Goal: Transaction & Acquisition: Purchase product/service

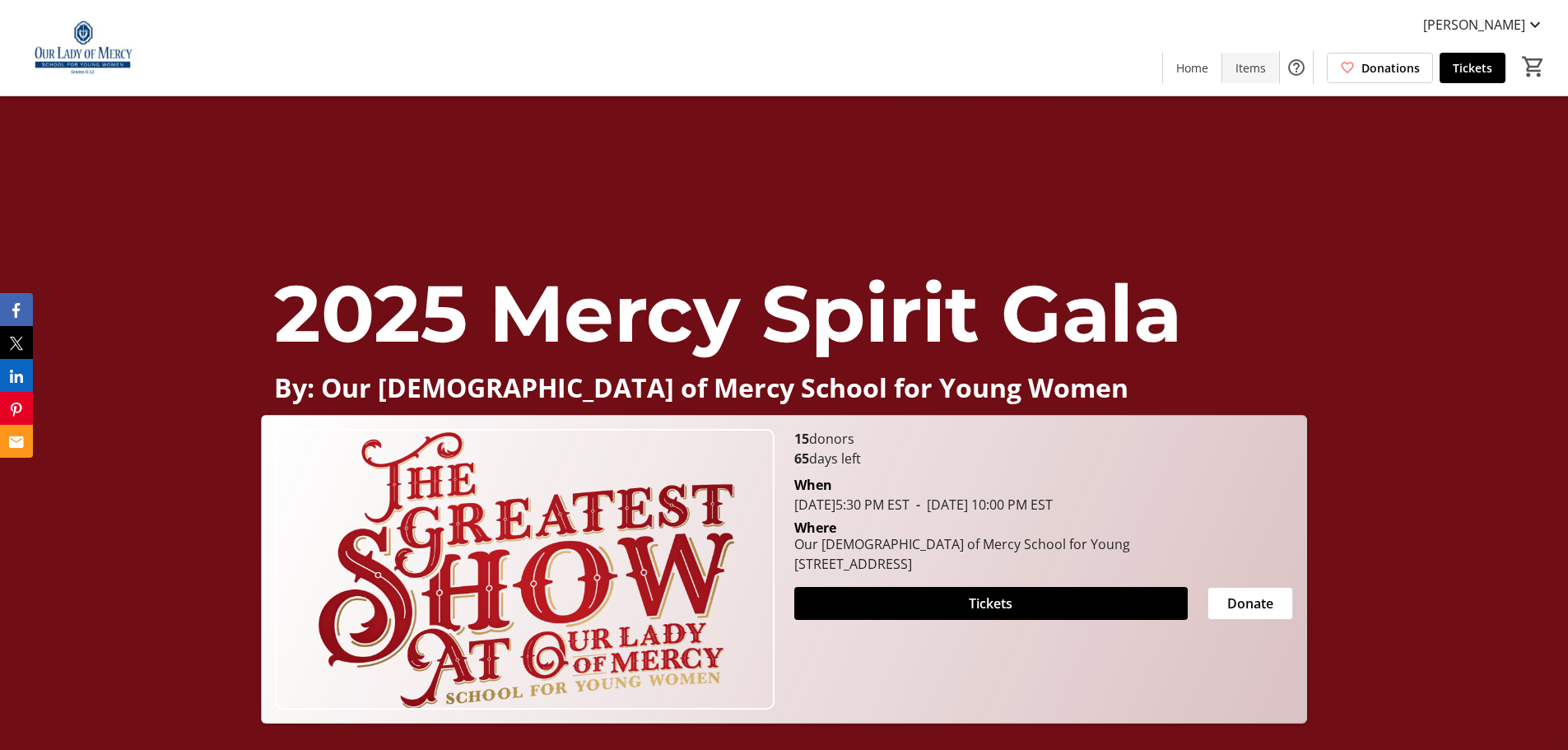
click at [1235, 70] on span "Items" at bounding box center [1250, 68] width 30 height 18
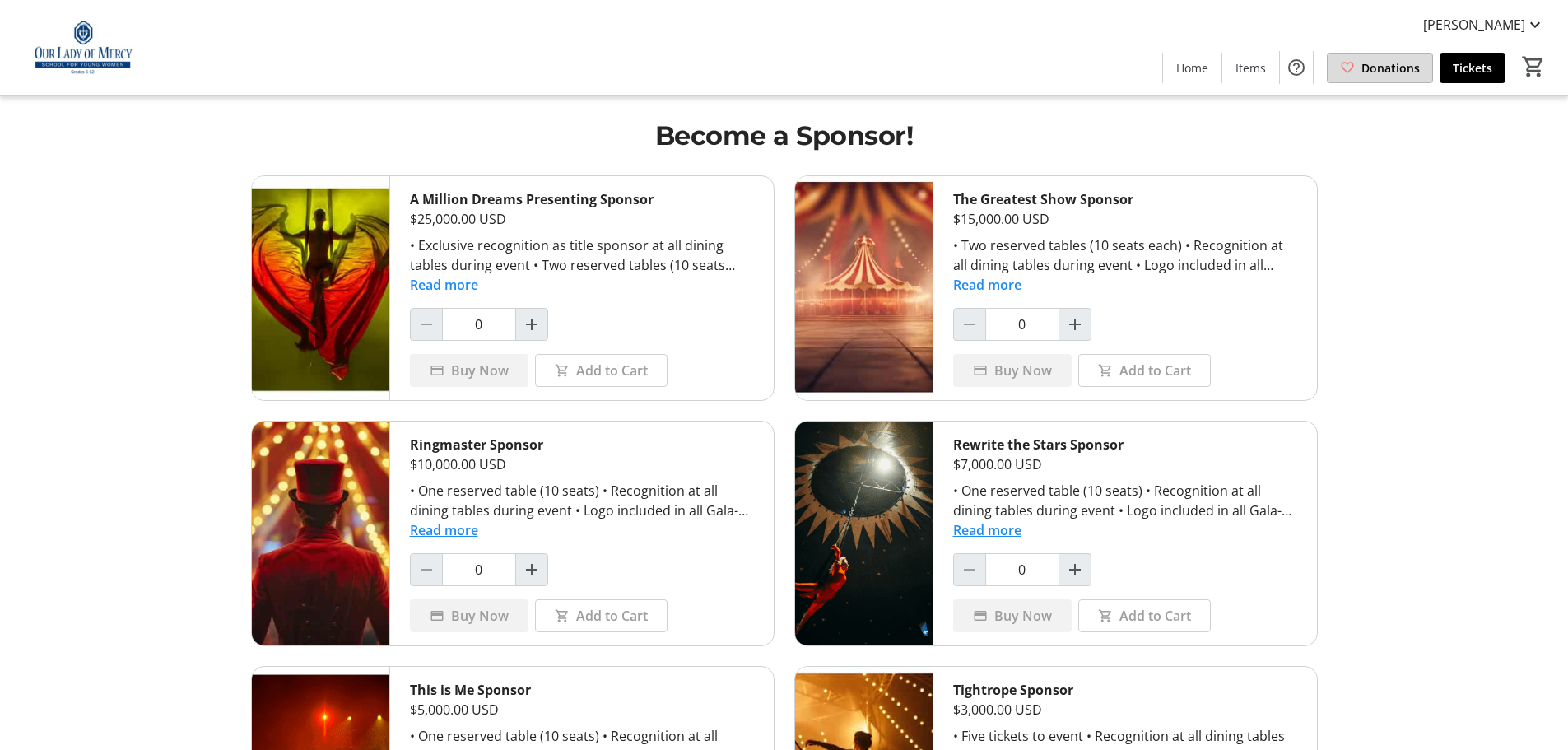
click at [1391, 69] on span "Donations" at bounding box center [1390, 68] width 59 height 18
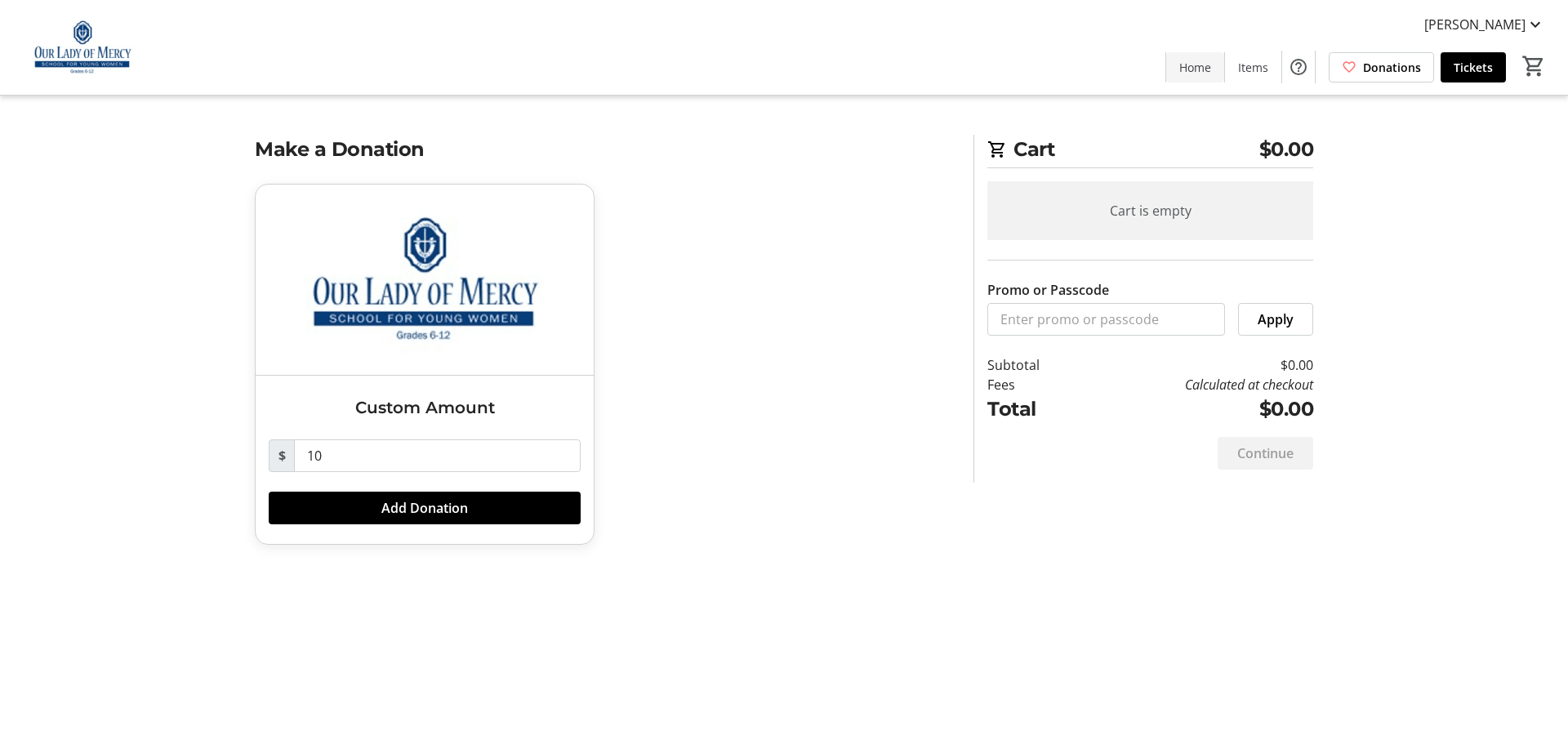
click at [1179, 67] on span "Home" at bounding box center [1195, 67] width 32 height 17
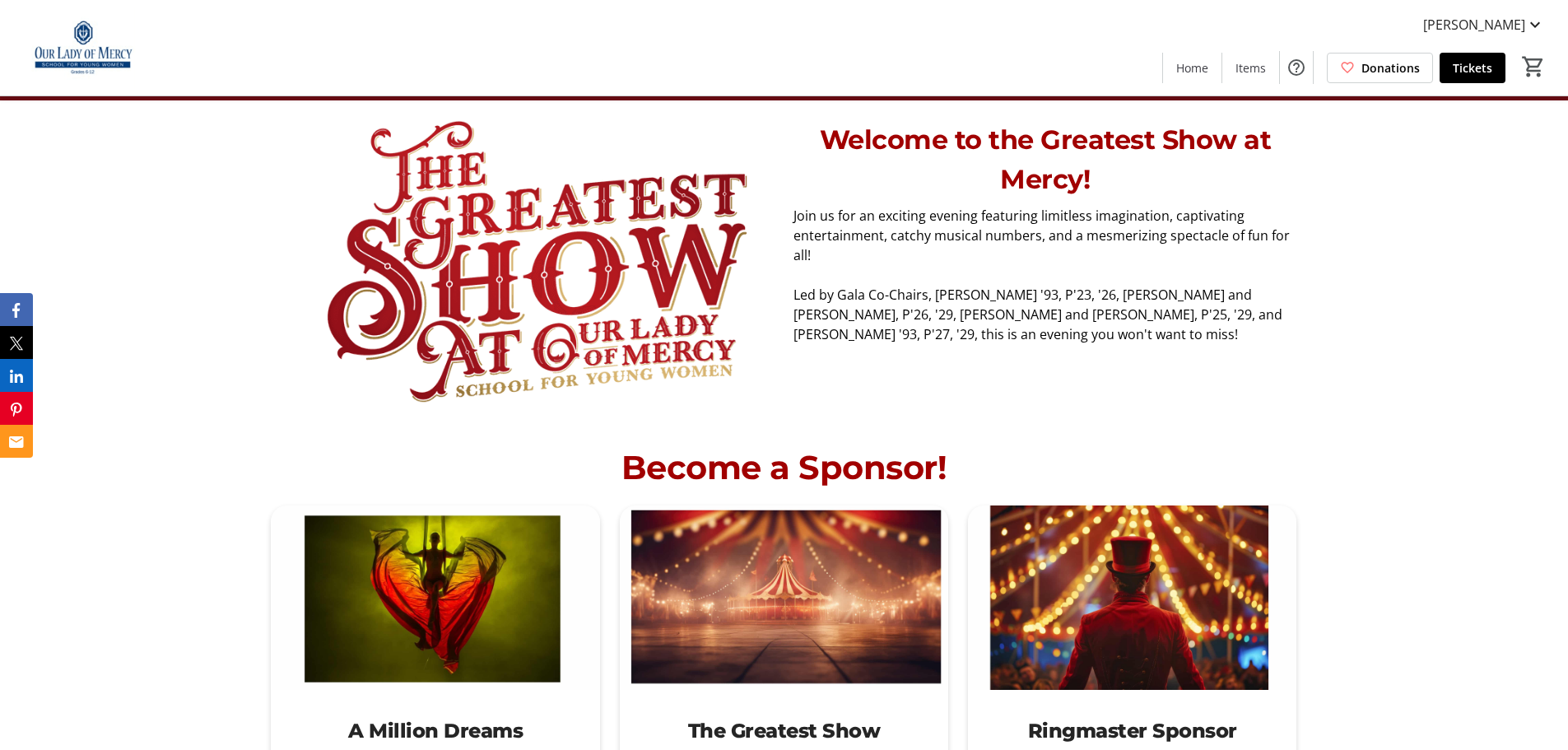
scroll to position [485, 0]
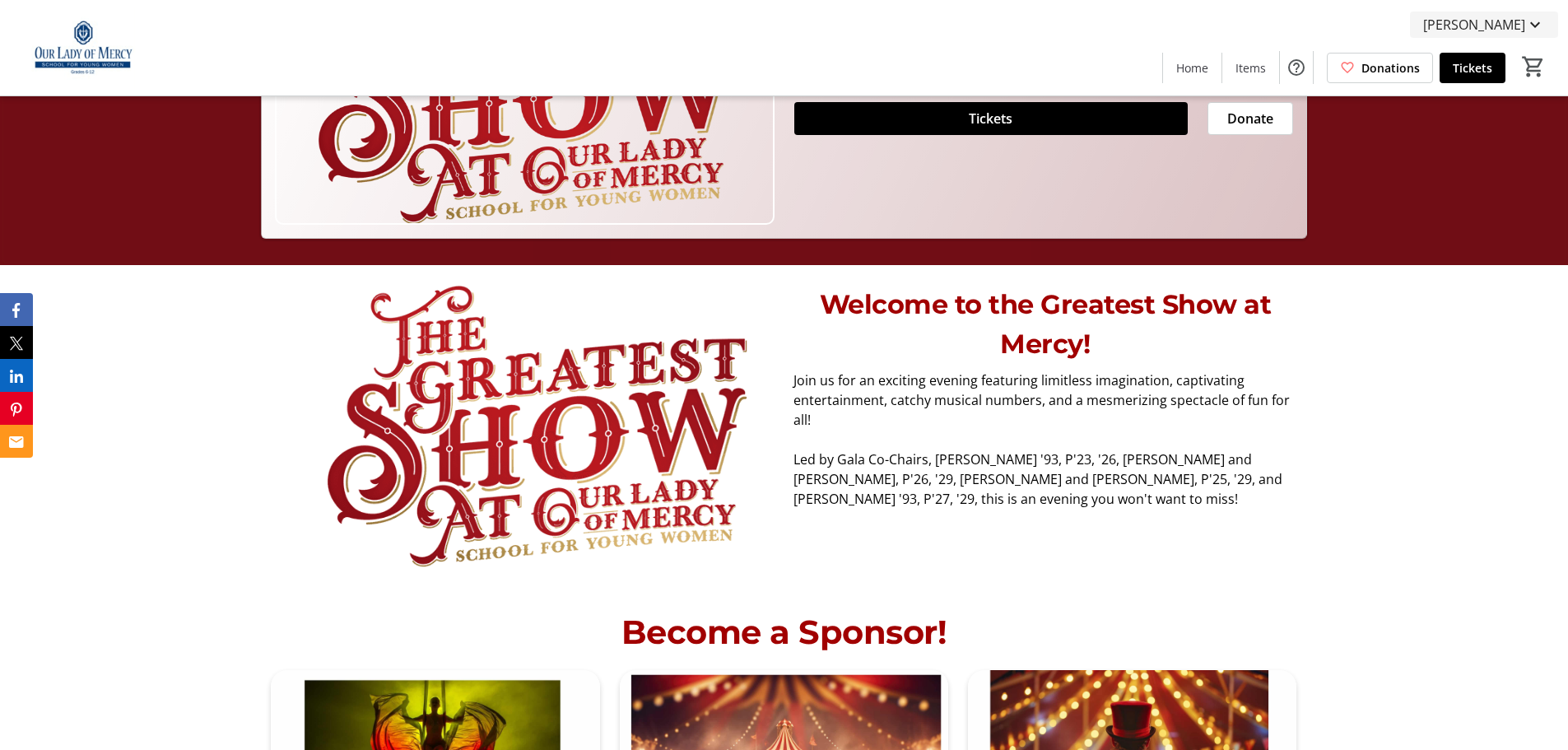
click at [1531, 18] on mat-icon at bounding box center [1535, 25] width 20 height 20
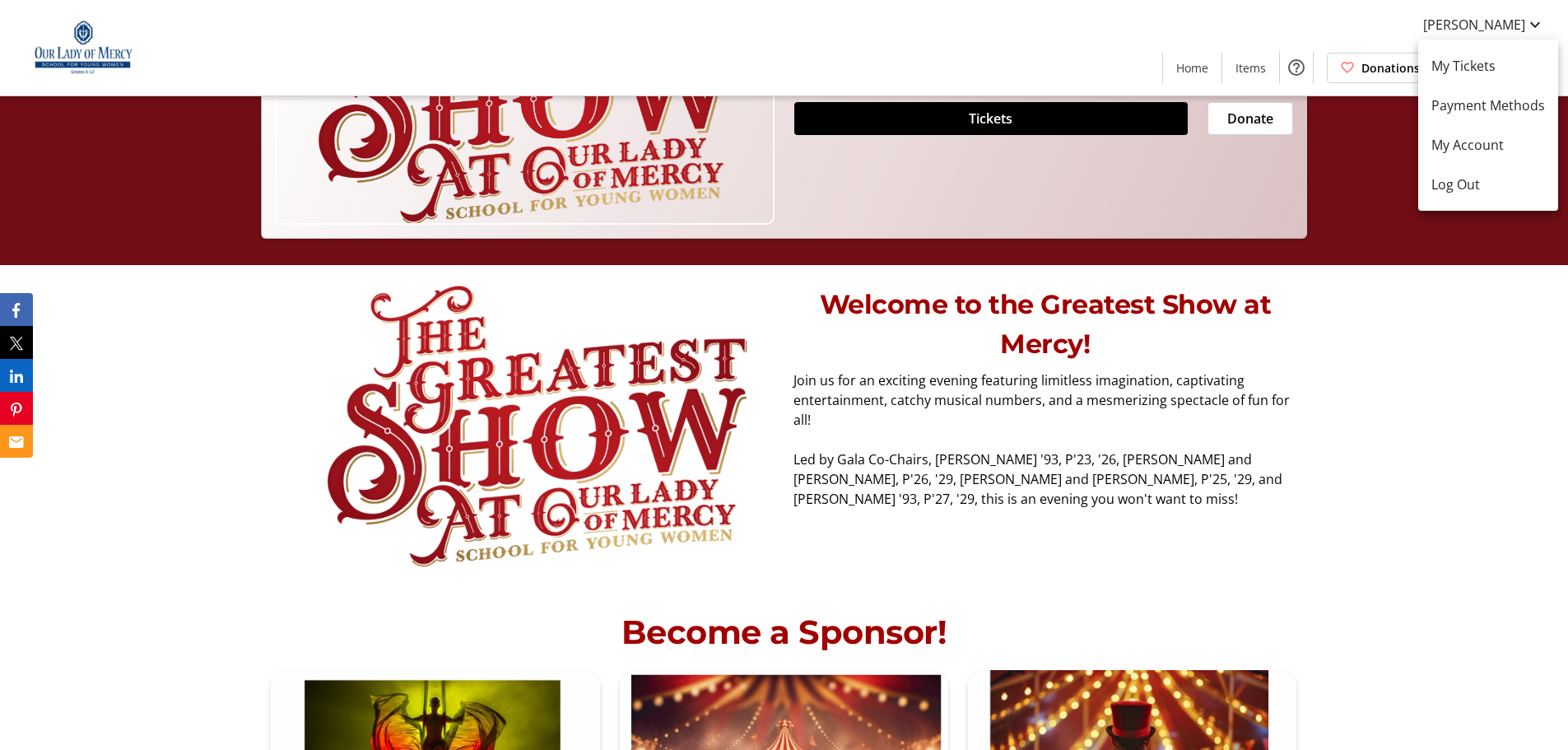
drag, startPoint x: 1501, startPoint y: 347, endPoint x: 1403, endPoint y: 255, distance: 134.4
click at [1500, 344] on div at bounding box center [784, 375] width 1568 height 750
